Goal: Information Seeking & Learning: Learn about a topic

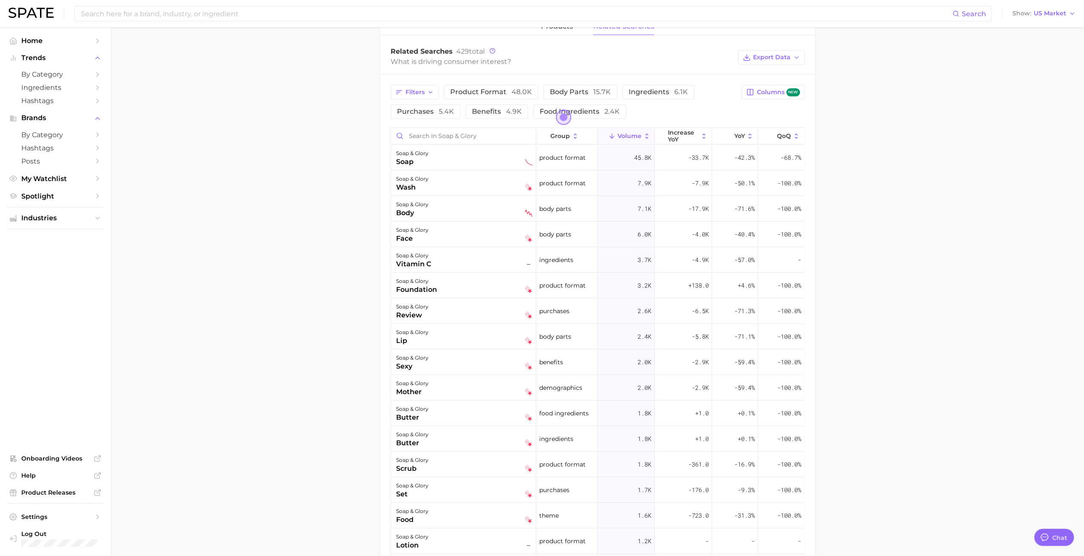
scroll to position [383, 0]
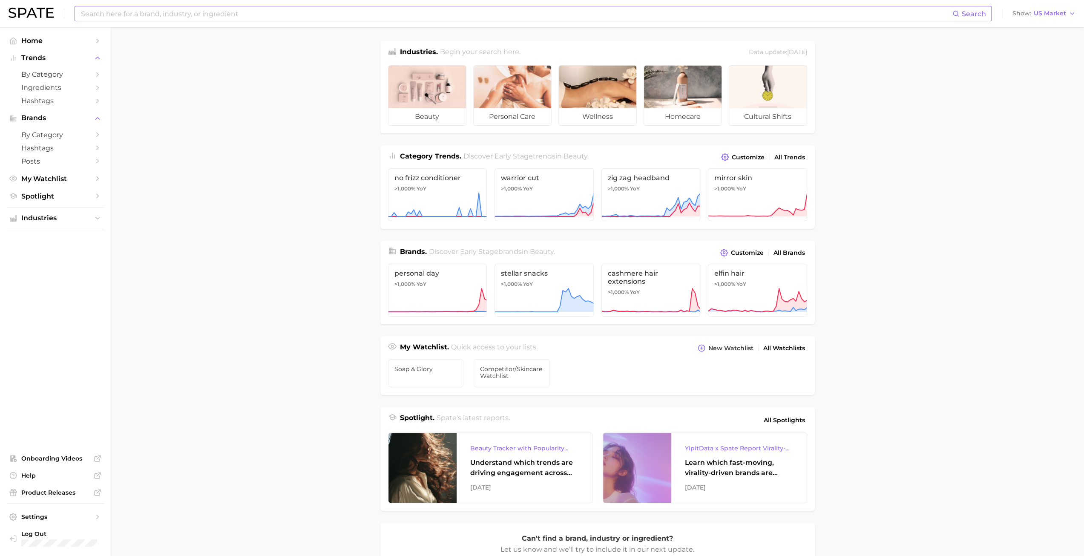
click at [158, 12] on input at bounding box center [516, 13] width 872 height 14
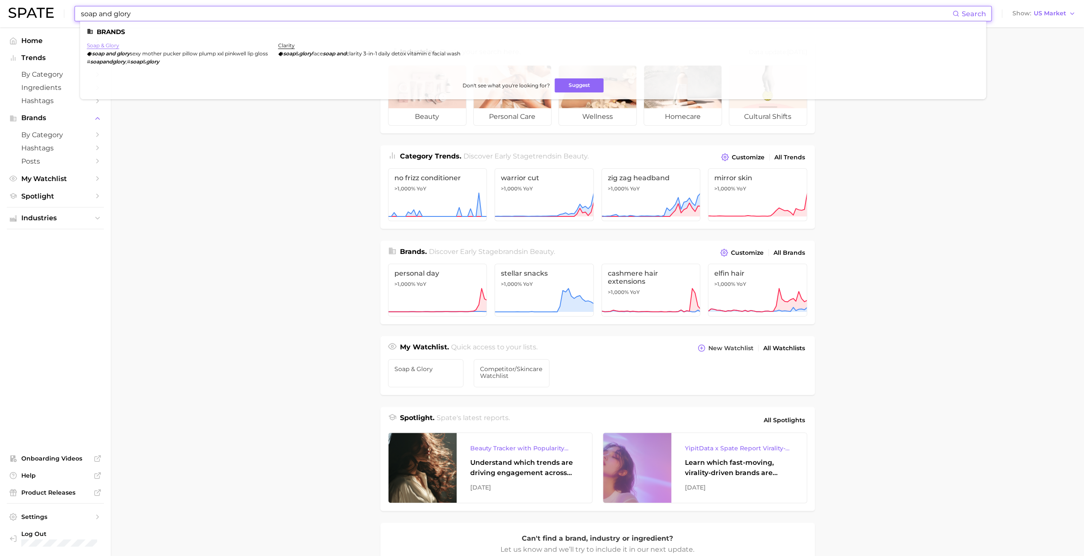
type input "soap and glory"
click at [107, 44] on link "soap & glory" at bounding box center [103, 45] width 32 height 6
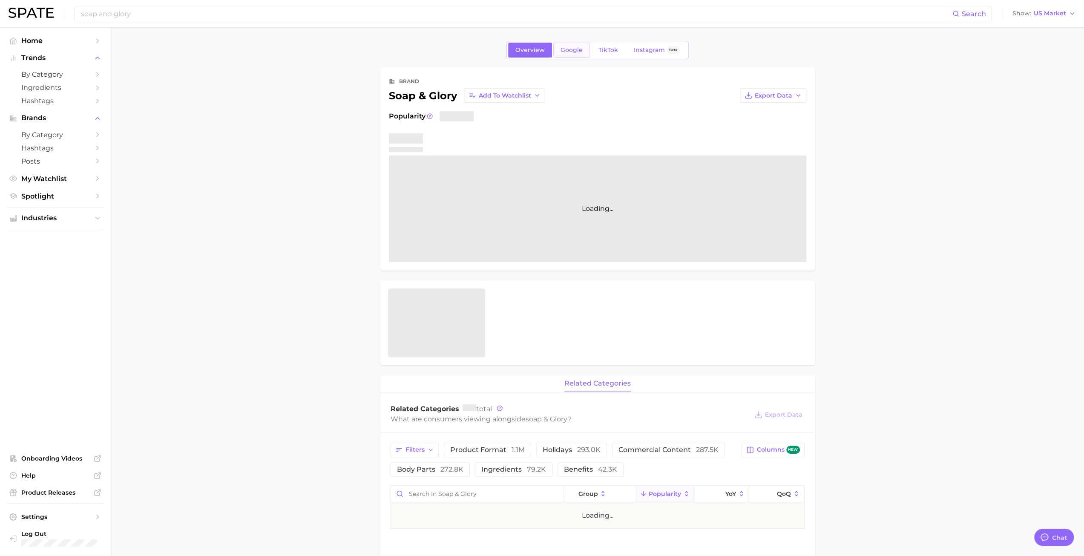
type textarea "x"
click at [578, 51] on span "Google" at bounding box center [571, 49] width 22 height 7
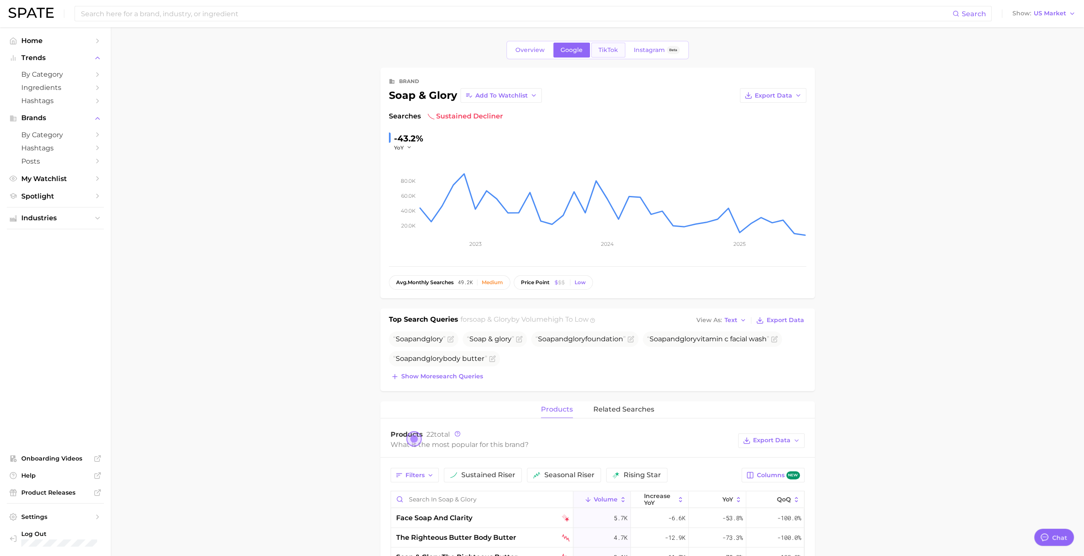
click at [602, 54] on link "TikTok" at bounding box center [608, 50] width 34 height 15
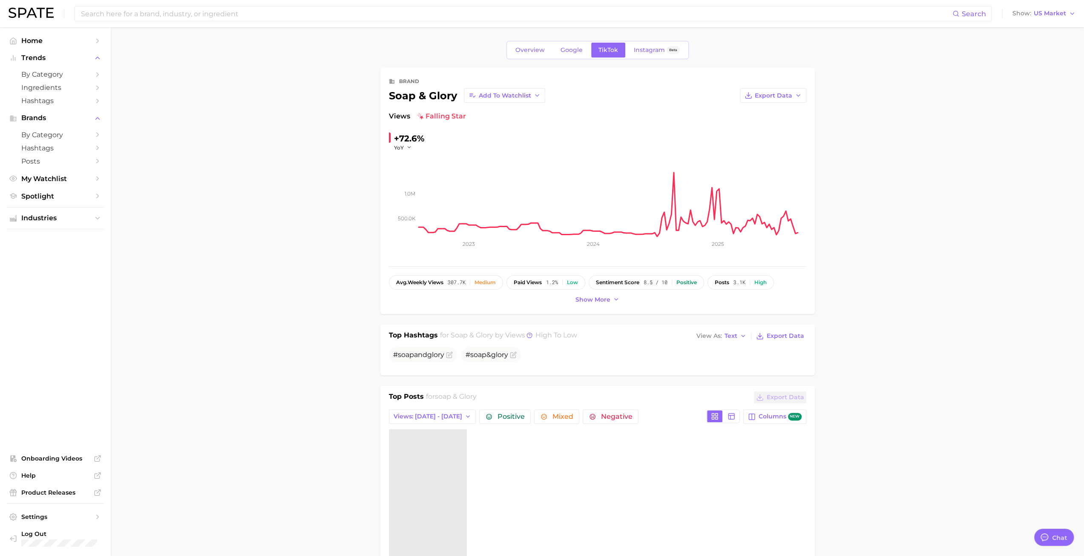
type textarea "x"
